Goal: Navigation & Orientation: Find specific page/section

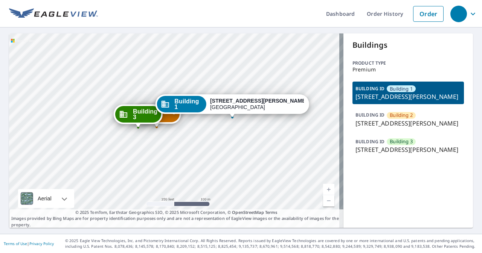
drag, startPoint x: 173, startPoint y: 153, endPoint x: 232, endPoint y: 140, distance: 60.0
click at [232, 140] on div "Building [GEOGRAPHIC_DATA][STREET_ADDRESS][PERSON_NAME] [GEOGRAPHIC_DATA][STREE…" at bounding box center [176, 131] width 334 height 195
click at [323, 188] on link "Current Level 17, Zoom In" at bounding box center [328, 189] width 11 height 11
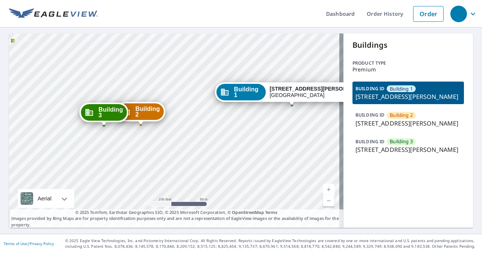
click at [323, 188] on link "Current Level 18, Zoom In" at bounding box center [328, 189] width 11 height 11
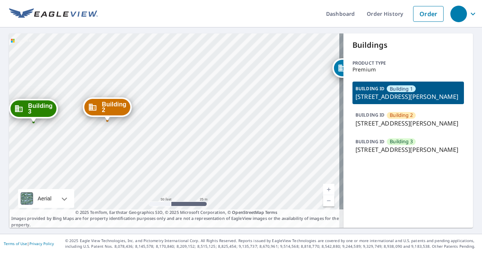
drag, startPoint x: 204, startPoint y: 135, endPoint x: 249, endPoint y: 115, distance: 48.5
click at [249, 115] on div "Building [GEOGRAPHIC_DATA][STREET_ADDRESS][PERSON_NAME] [GEOGRAPHIC_DATA][STREE…" at bounding box center [176, 131] width 334 height 195
